Goal: Task Accomplishment & Management: Manage account settings

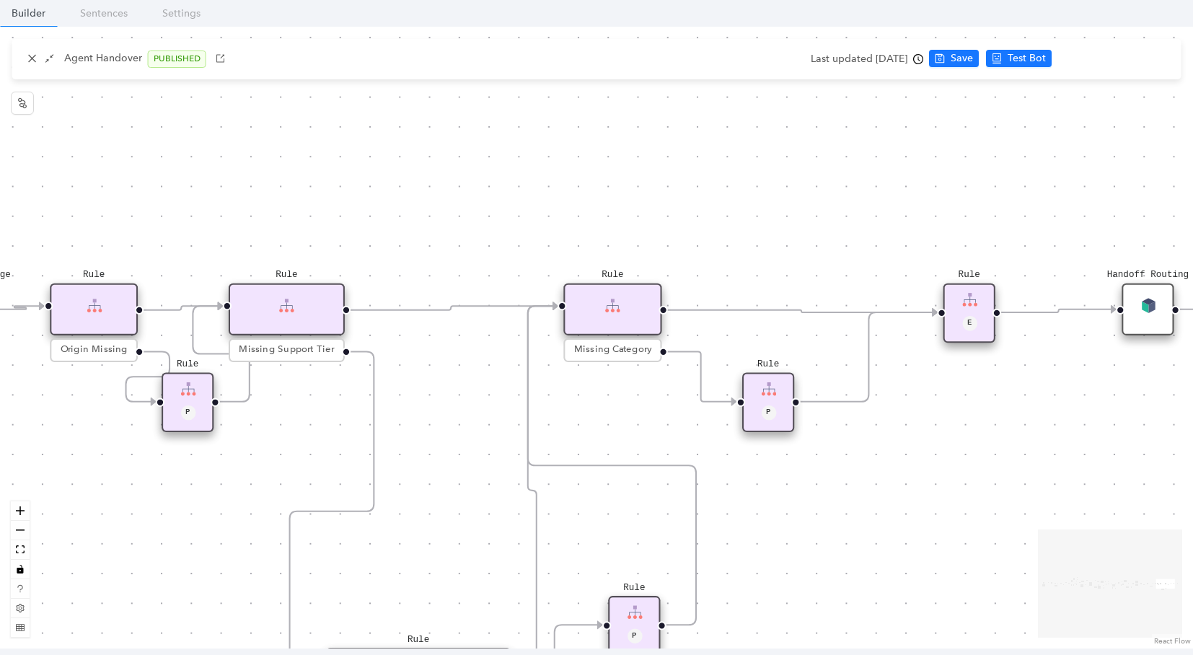
drag, startPoint x: 410, startPoint y: 133, endPoint x: 945, endPoint y: 152, distance: 535.6
click at [945, 152] on div "Rule Missing Support Tier origin presales Rule P Rule Case is Empty Rule P Sele…" at bounding box center [596, 338] width 1193 height 622
click at [38, 61] on button "button" at bounding box center [32, 58] width 17 height 17
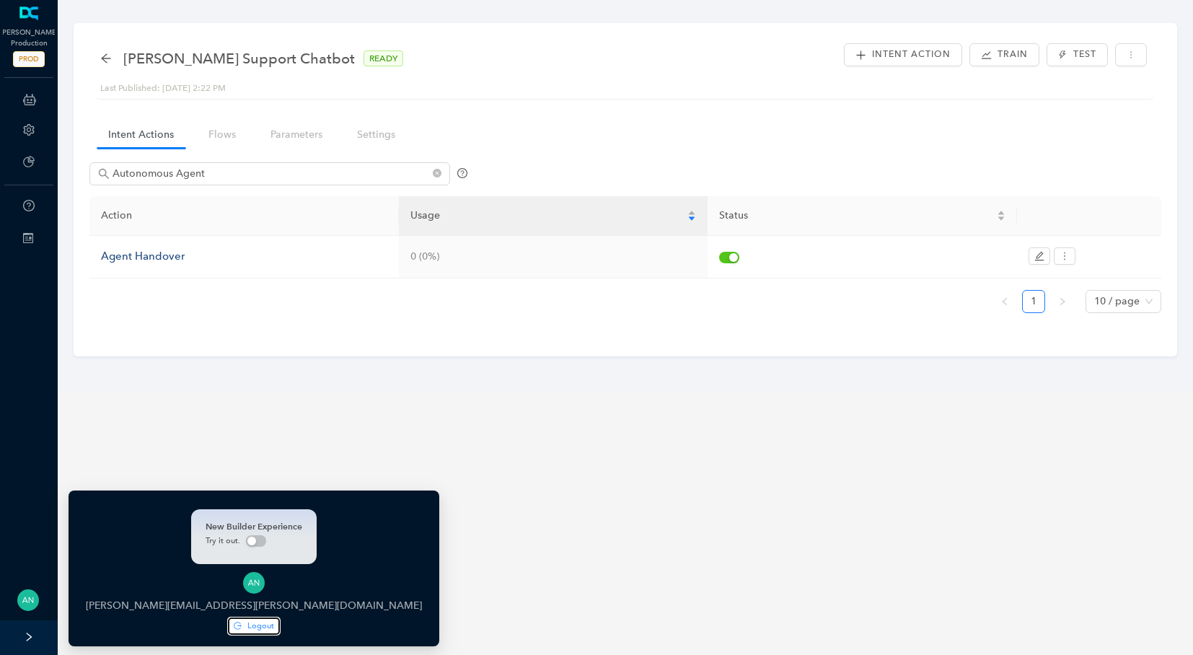
click at [247, 628] on span "Logout" at bounding box center [260, 626] width 27 height 12
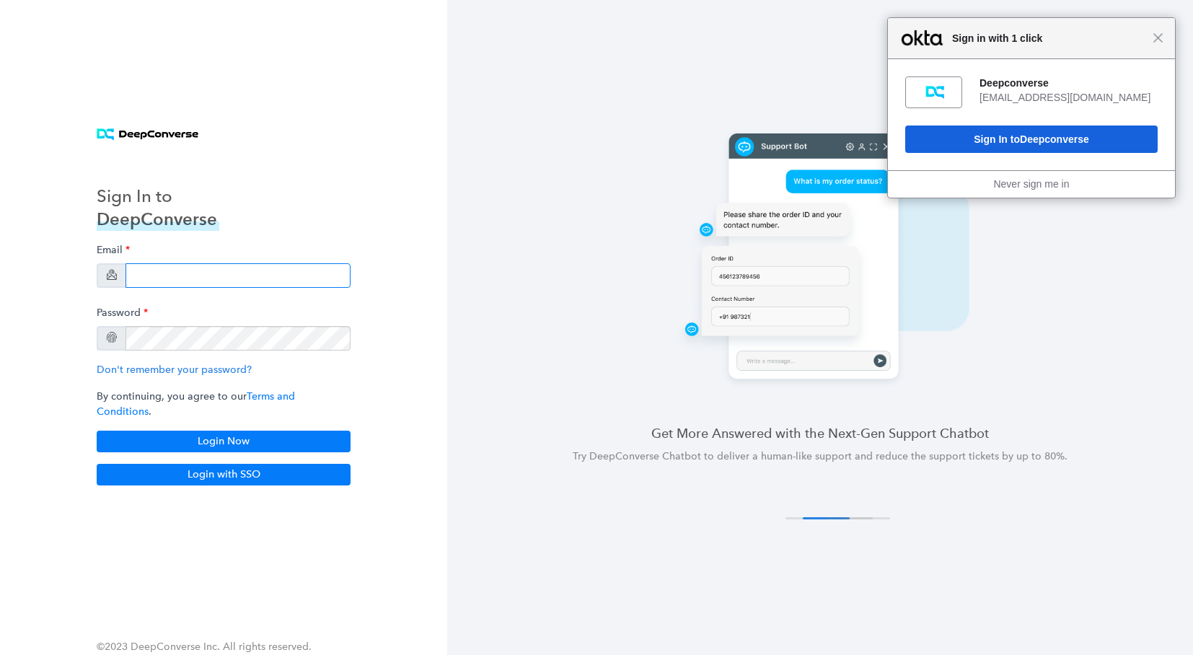
click at [165, 288] on input "email" at bounding box center [238, 275] width 225 height 25
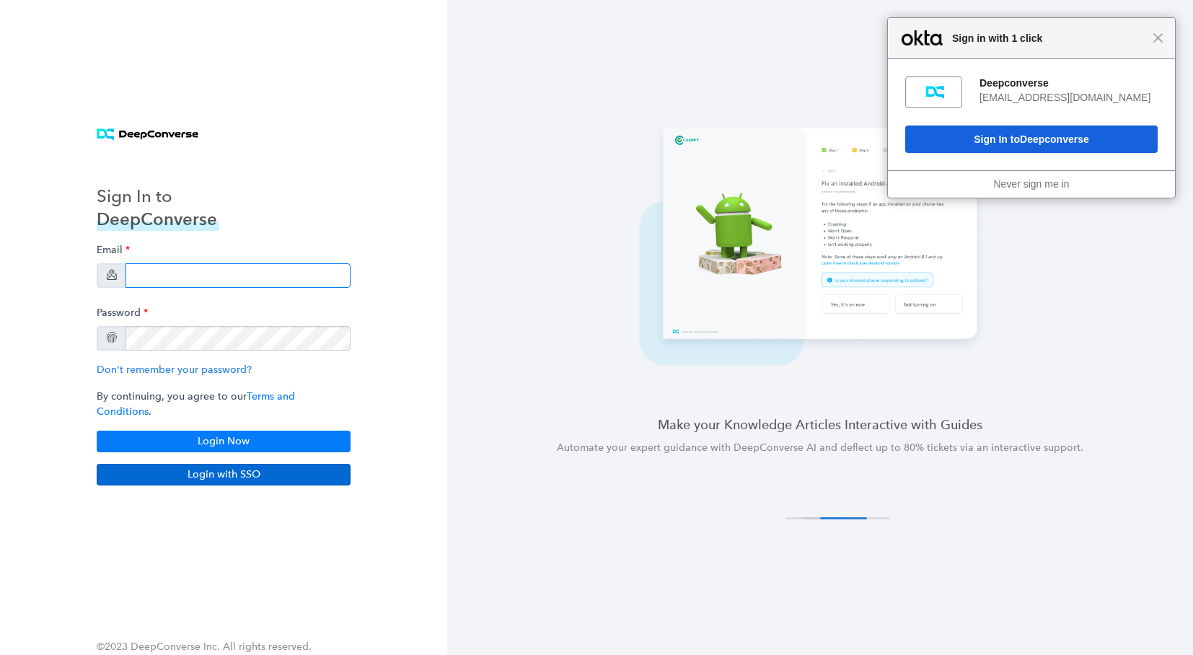
type input "swati+stg5@deepconverse.com"
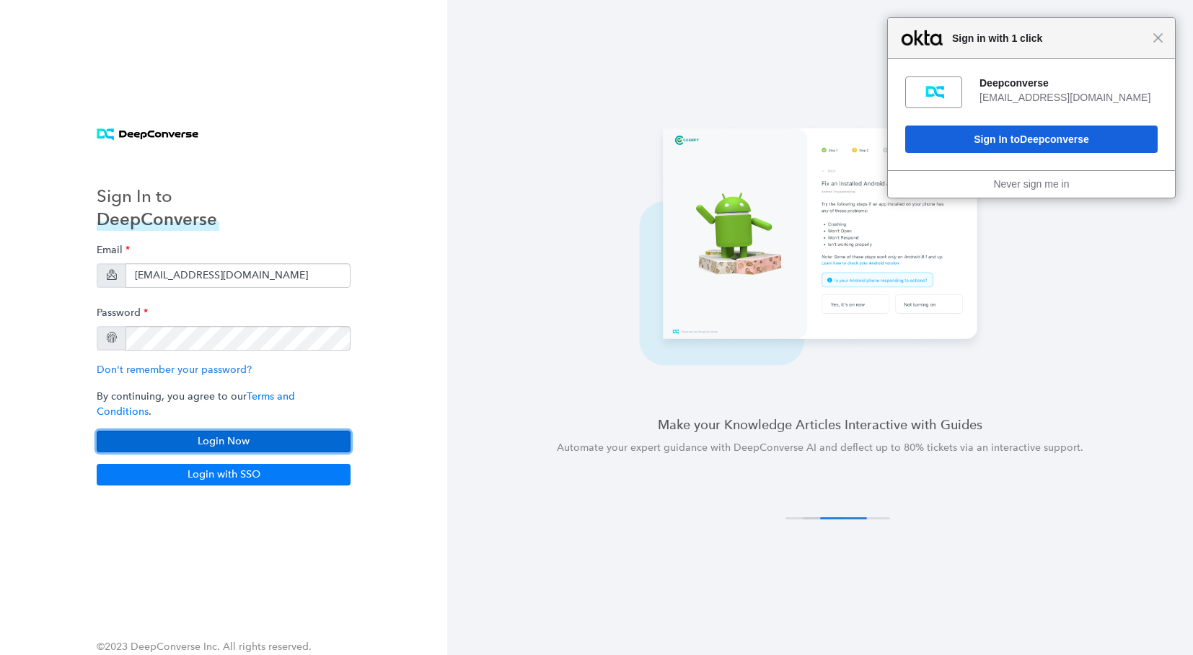
click at [298, 431] on button "Login Now" at bounding box center [224, 442] width 254 height 22
